Goal: Task Accomplishment & Management: Manage account settings

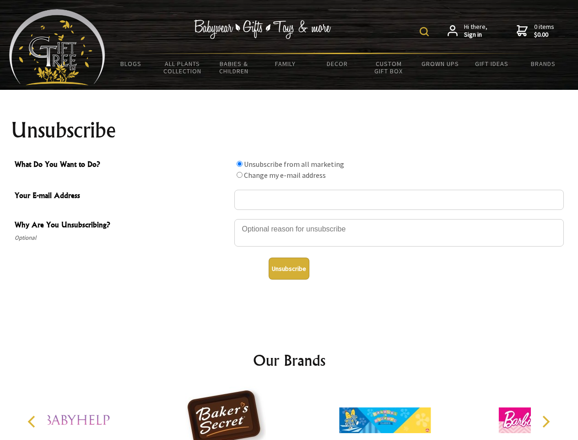
click at [426, 32] on img at bounding box center [424, 31] width 9 height 9
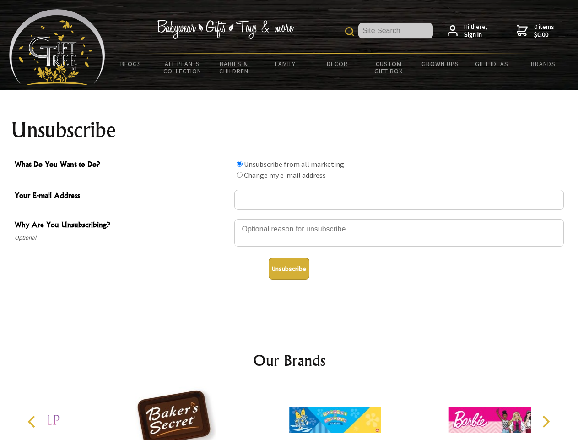
click at [289, 218] on div at bounding box center [399, 234] width 330 height 32
click at [239, 163] on input "What Do You Want to Do?" at bounding box center [240, 164] width 6 height 6
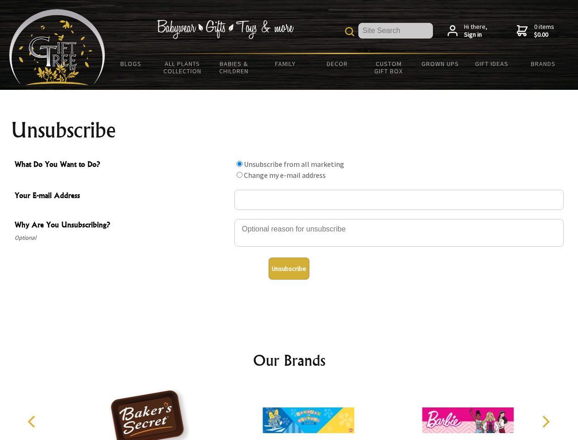
click at [239, 174] on input "What Do You Want to Do?" at bounding box center [240, 175] width 6 height 6
radio input "true"
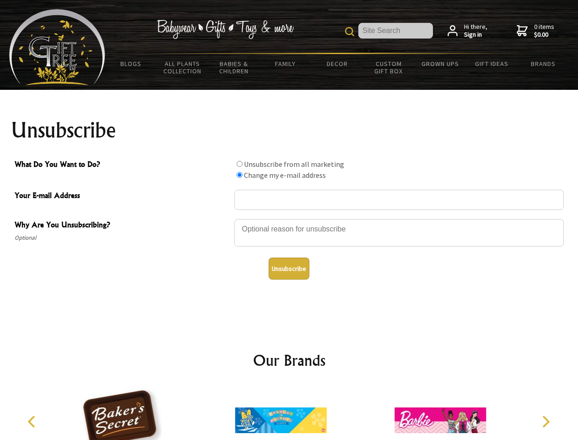
click at [289, 268] on button "Unsubscribe" at bounding box center [289, 268] width 41 height 22
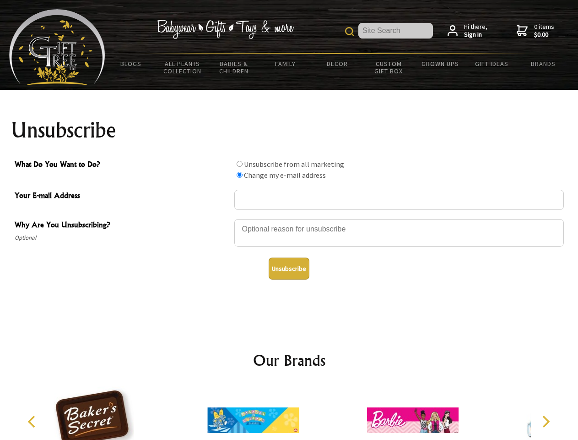
click at [289, 413] on div at bounding box center [253, 421] width 159 height 71
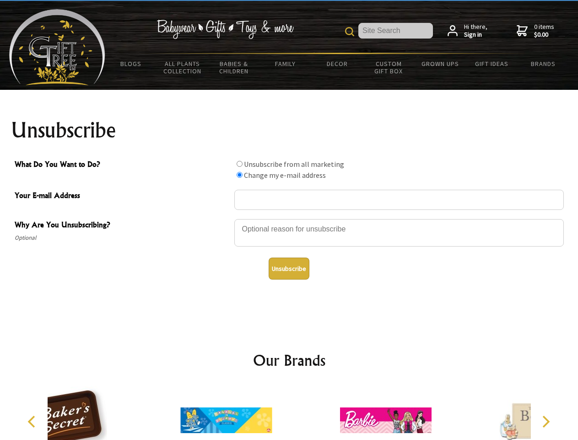
click at [33, 421] on icon "Previous" at bounding box center [33, 421] width 12 height 12
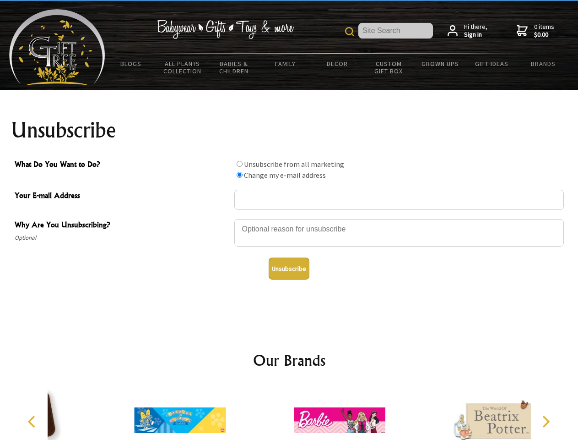
click at [546, 421] on icon "Next" at bounding box center [545, 421] width 12 height 12
